Goal: Task Accomplishment & Management: Use online tool/utility

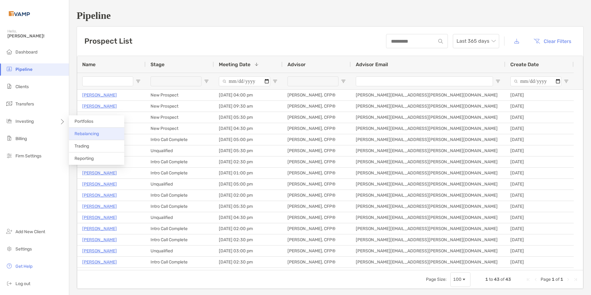
click at [87, 132] on span "Rebalancing" at bounding box center [87, 133] width 24 height 5
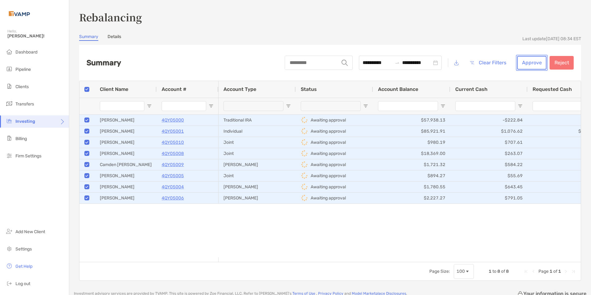
click at [521, 62] on button "Approve" at bounding box center [531, 63] width 29 height 14
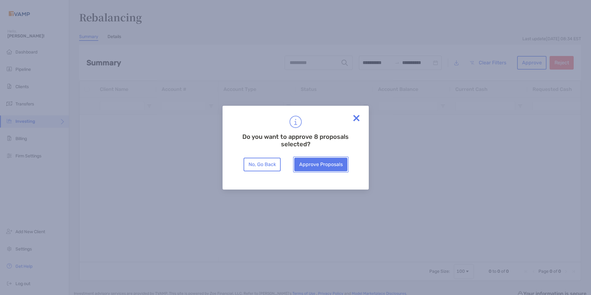
click at [321, 167] on button "Approve Proposals" at bounding box center [320, 165] width 53 height 14
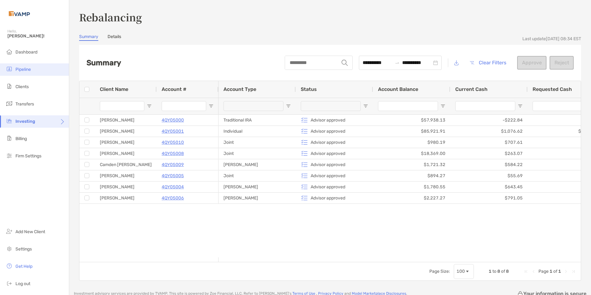
click at [28, 68] on span "Pipeline" at bounding box center [22, 69] width 15 height 5
